Goal: Transaction & Acquisition: Purchase product/service

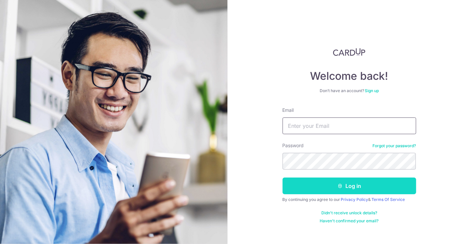
type input "[EMAIL_ADDRESS][DOMAIN_NAME]"
click at [334, 189] on button "Log in" at bounding box center [350, 186] width 134 height 17
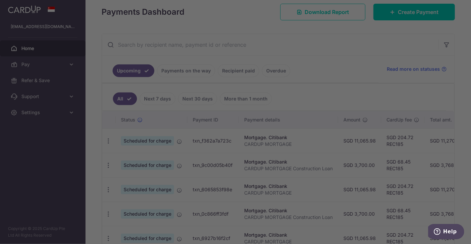
scroll to position [66, 0]
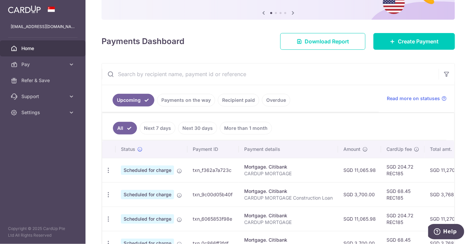
click at [238, 130] on link "More than 1 month" at bounding box center [246, 128] width 52 height 13
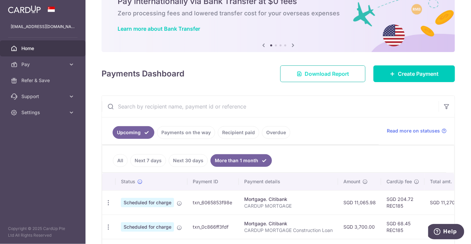
scroll to position [31, 0]
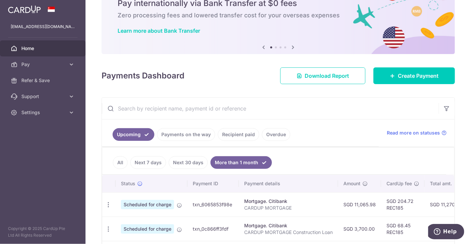
click at [226, 135] on link "Recipient paid" at bounding box center [238, 134] width 41 height 13
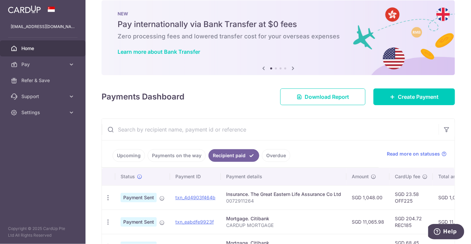
scroll to position [10, 0]
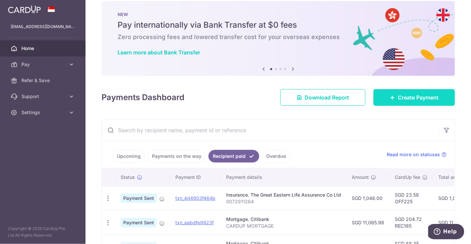
click at [413, 99] on span "Create Payment" at bounding box center [418, 98] width 41 height 8
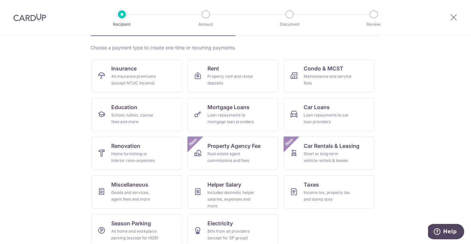
scroll to position [54, 0]
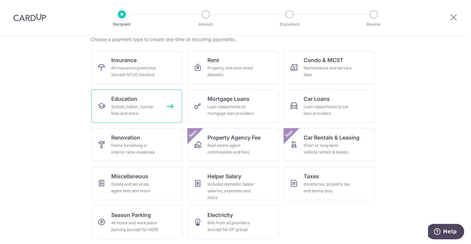
click at [134, 103] on link "Education School, tuition, course fees and more" at bounding box center [136, 106] width 91 height 33
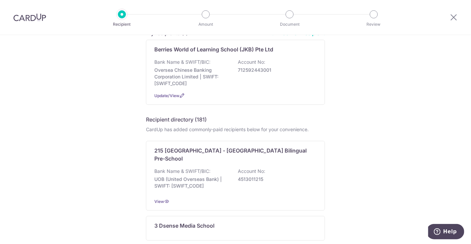
scroll to position [19, 0]
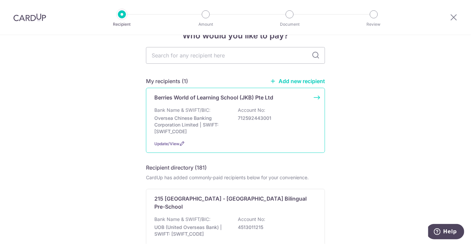
click at [201, 116] on p "Oversea Chinese Banking Corporation Limited | SWIFT: [SWIFT_CODE]" at bounding box center [191, 125] width 75 height 20
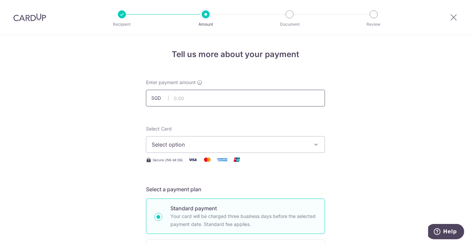
click at [191, 99] on input "text" at bounding box center [235, 98] width 179 height 17
type input "882.90"
click at [252, 143] on span "Select option" at bounding box center [230, 145] width 156 height 8
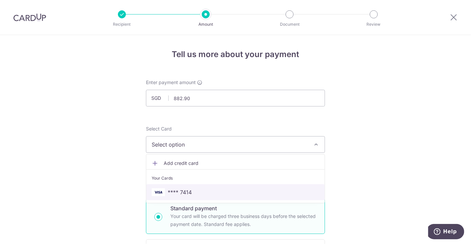
click at [229, 194] on span "**** 7414" at bounding box center [236, 192] width 168 height 8
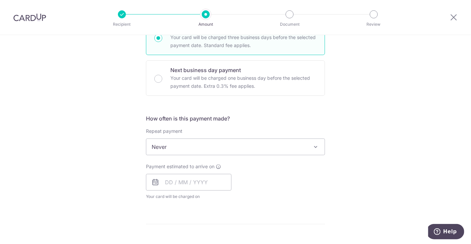
scroll to position [179, 0]
click at [406, 164] on div "Tell us more about your payment Enter payment amount SGD 882.90 882.90 Select C…" at bounding box center [235, 158] width 471 height 604
click at [245, 147] on span "Never" at bounding box center [235, 147] width 178 height 16
click at [191, 186] on input "text" at bounding box center [189, 182] width 86 height 17
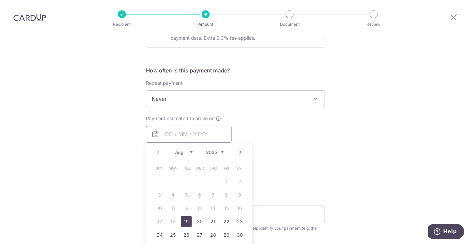
scroll to position [230, 0]
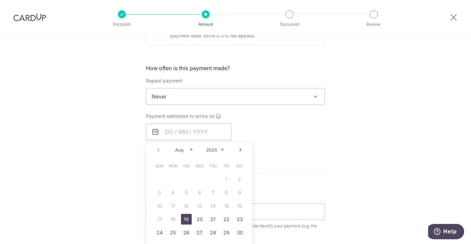
click at [182, 218] on link "19" at bounding box center [186, 219] width 11 height 11
type input "19/08/2025"
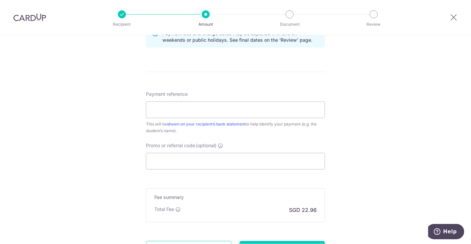
scroll to position [365, 0]
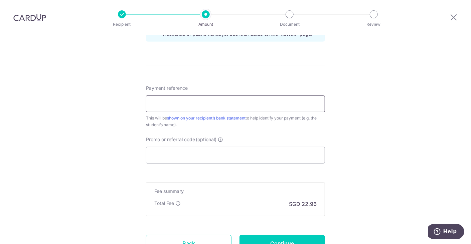
click at [174, 99] on input "Payment reference" at bounding box center [235, 104] width 179 height 17
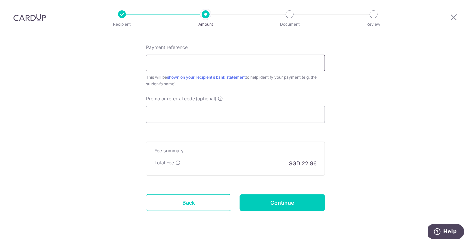
scroll to position [421, 0]
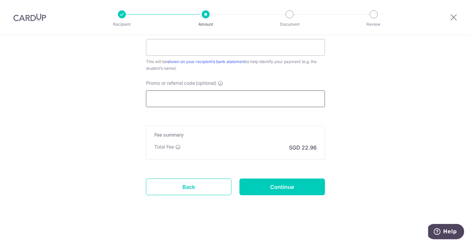
click at [290, 95] on input "Promo or referral code (optional)" at bounding box center [235, 99] width 179 height 17
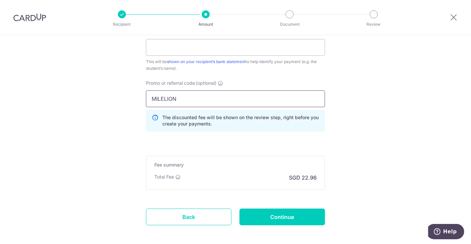
type input "MILELION"
click at [182, 47] on input "Payment reference" at bounding box center [235, 47] width 179 height 17
type input "B"
type input "GG Berries"
click at [285, 211] on input "Continue" at bounding box center [283, 217] width 86 height 17
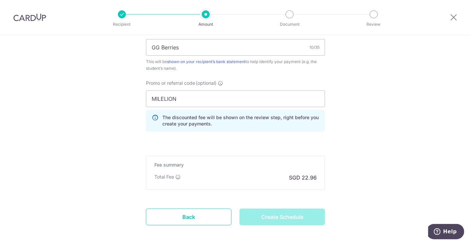
type input "Create Schedule"
